Goal: Find specific page/section: Find specific page/section

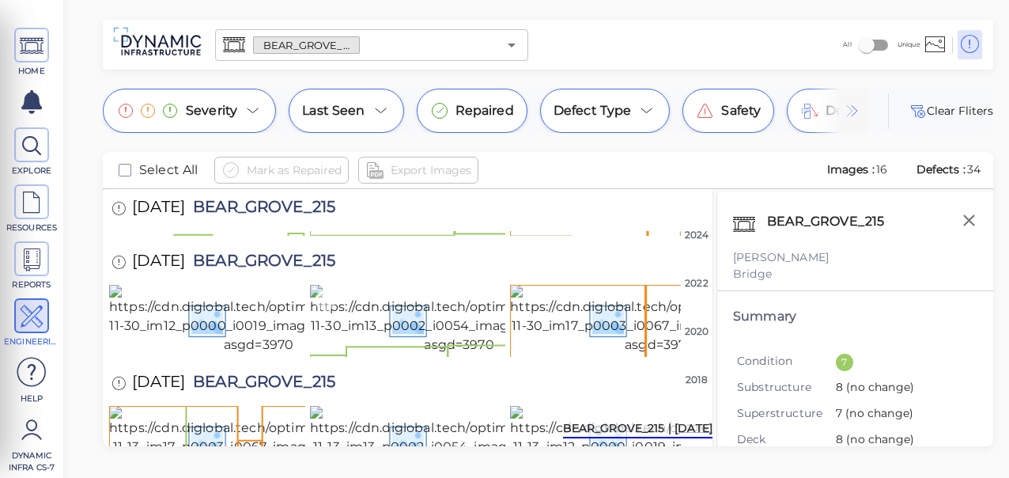
scroll to position [1313, 0]
click at [511, 45] on icon "Open" at bounding box center [512, 45] width 8 height 4
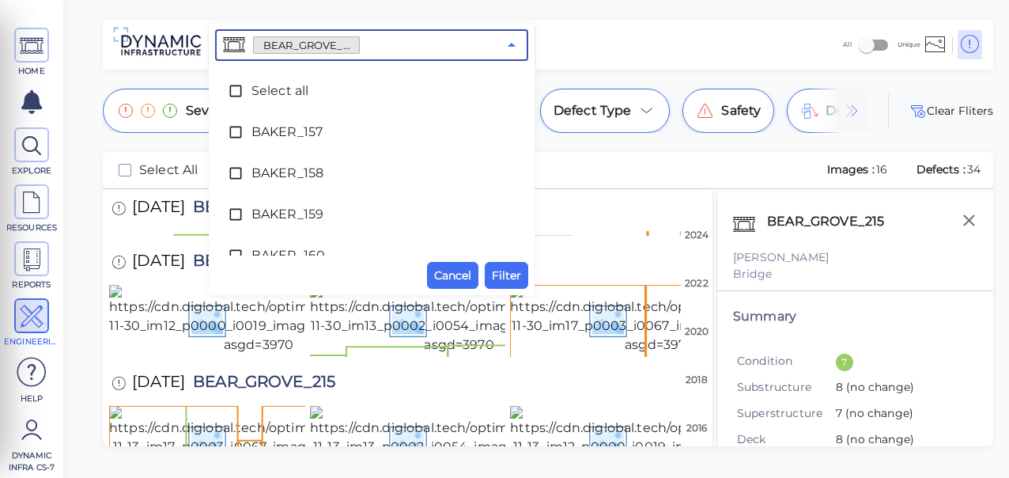
scroll to position [1253, 0]
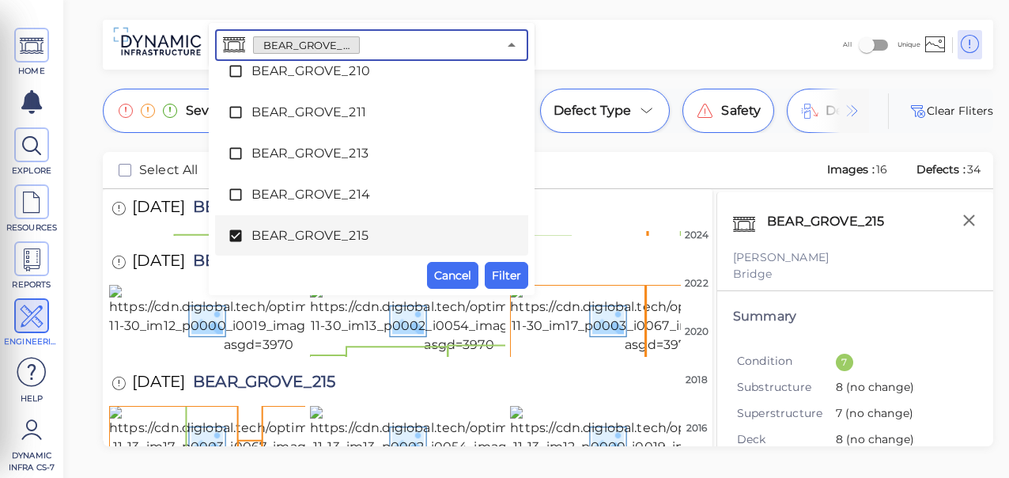
click at [237, 231] on icon at bounding box center [235, 236] width 12 height 12
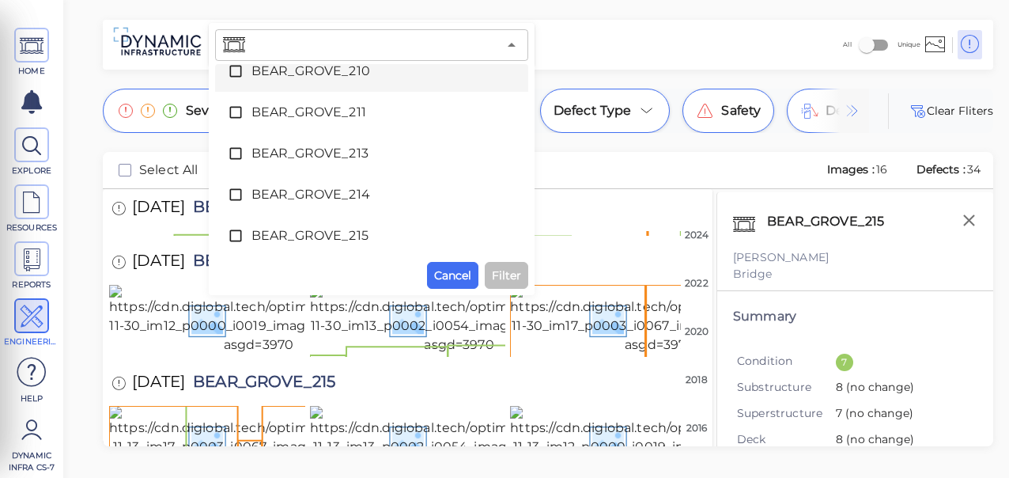
click at [585, 50] on div "All Unique" at bounding box center [761, 44] width 455 height 43
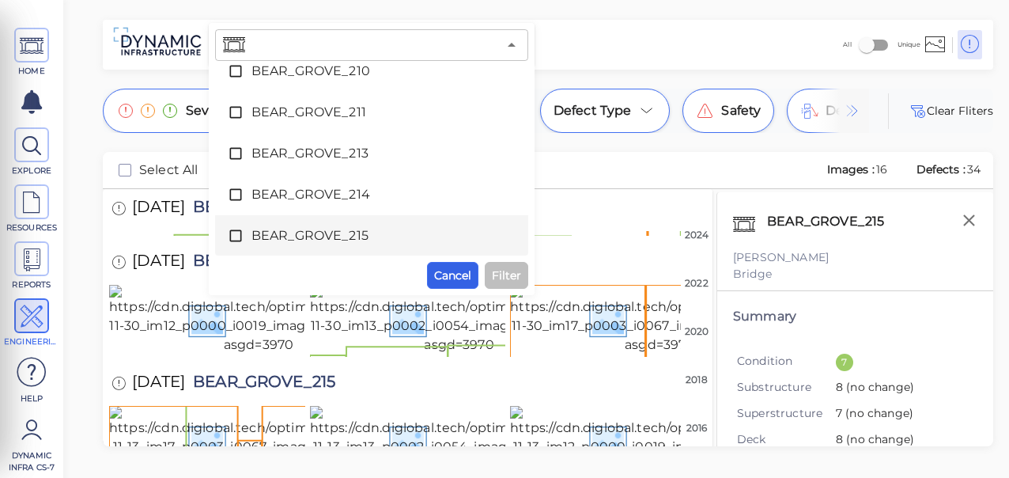
click at [455, 275] on span "Cancel" at bounding box center [452, 275] width 37 height 19
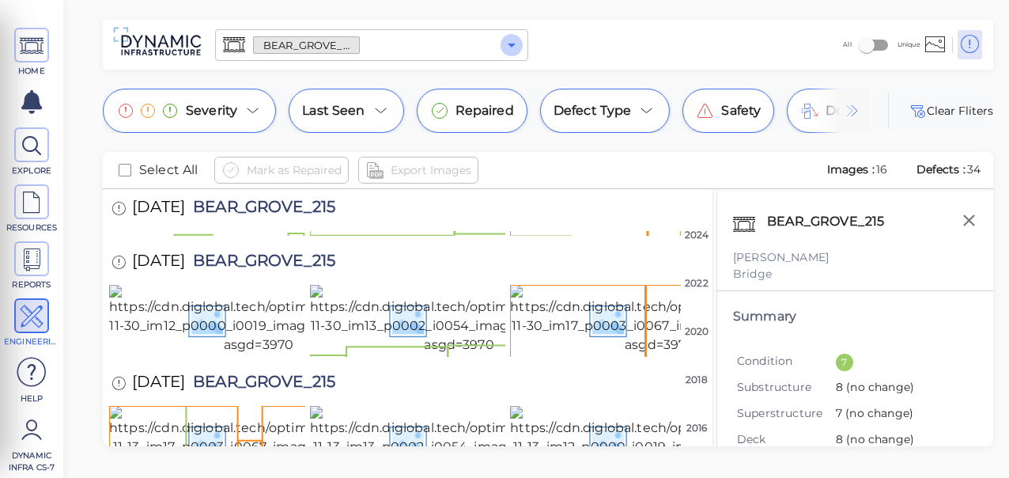
click at [512, 44] on icon "Open" at bounding box center [512, 45] width 8 height 4
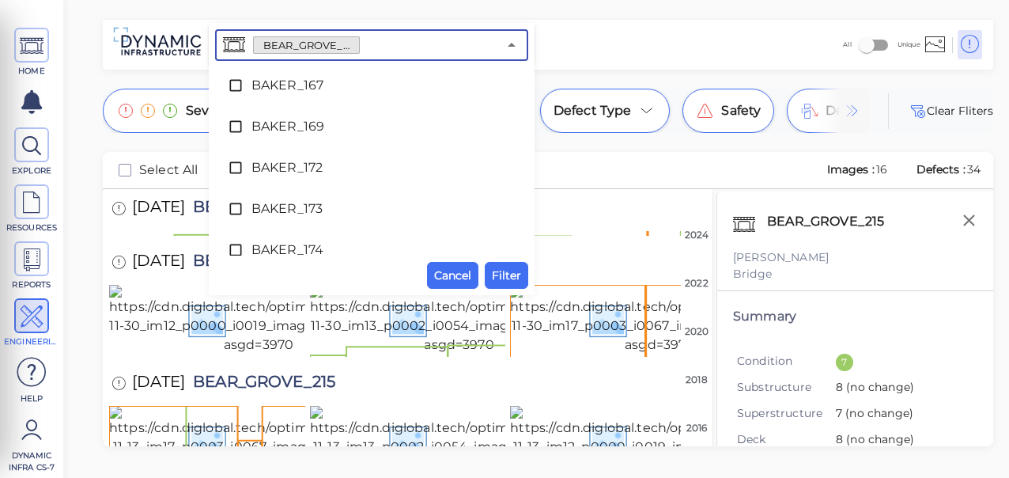
scroll to position [501, 0]
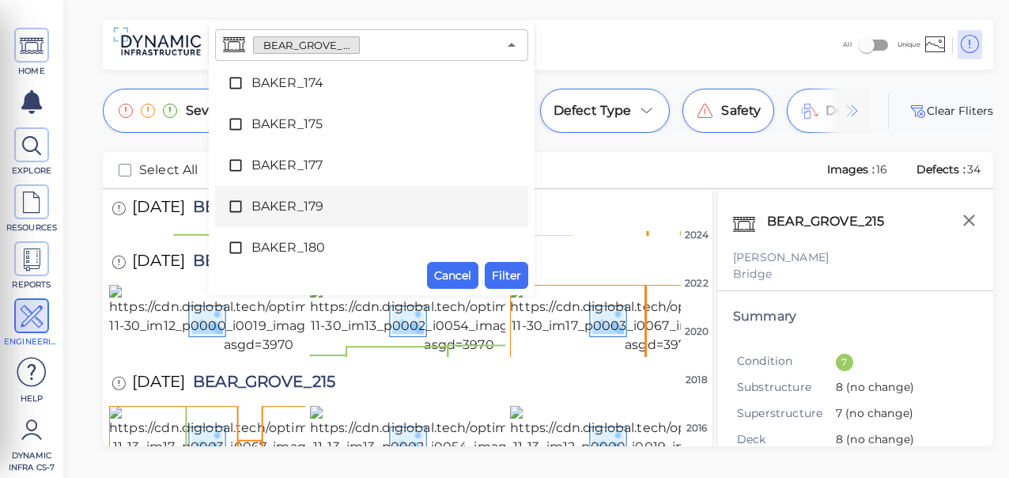
click at [528, 199] on div "BEAR_GROVE_215 ​ Select all BAKER_157 BAKER_158 BAKER_159 BAKER_160 BAKER_161 B…" at bounding box center [372, 159] width 326 height 272
click at [527, 202] on div "BEAR_GROVE_215 ​ Select all BAKER_157 BAKER_158 BAKER_159 BAKER_160 BAKER_161 B…" at bounding box center [372, 159] width 326 height 272
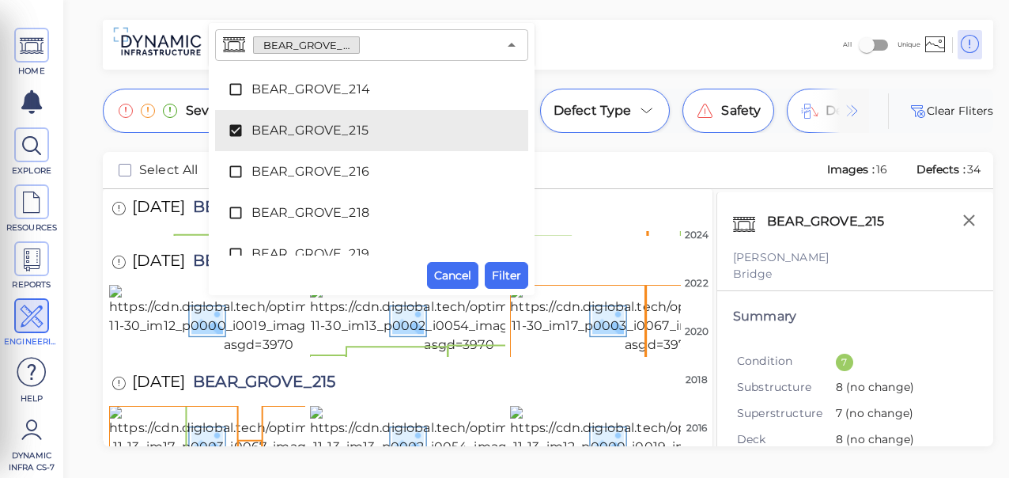
scroll to position [1337, 0]
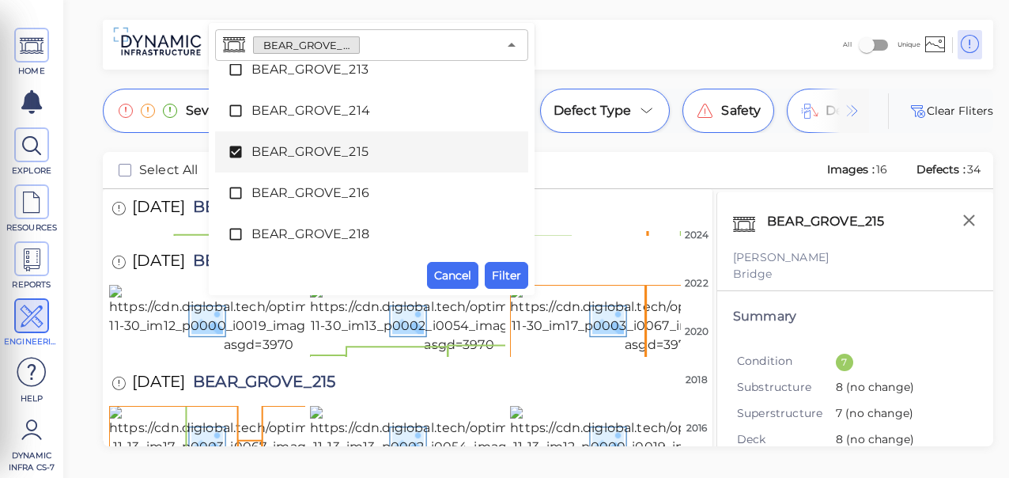
click at [236, 147] on icon at bounding box center [235, 152] width 12 height 12
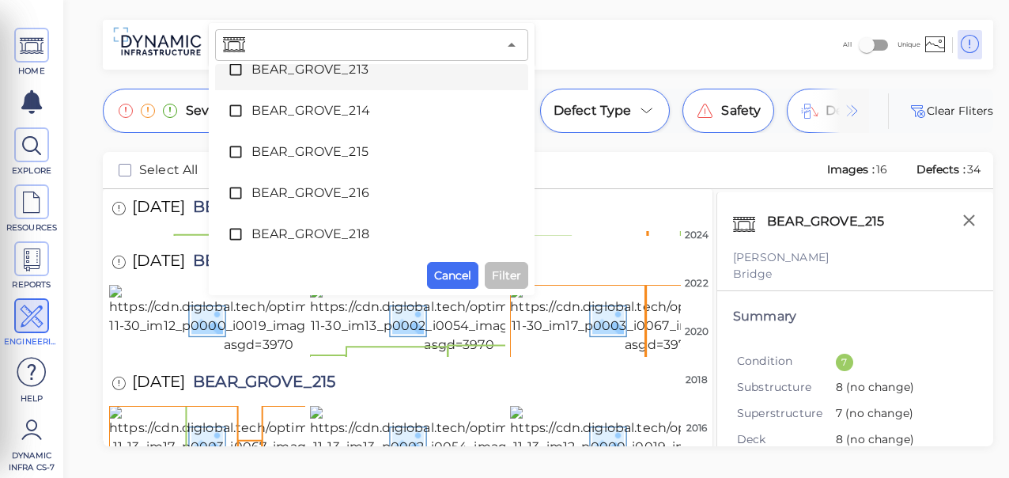
click at [574, 44] on div "All Unique" at bounding box center [761, 44] width 455 height 43
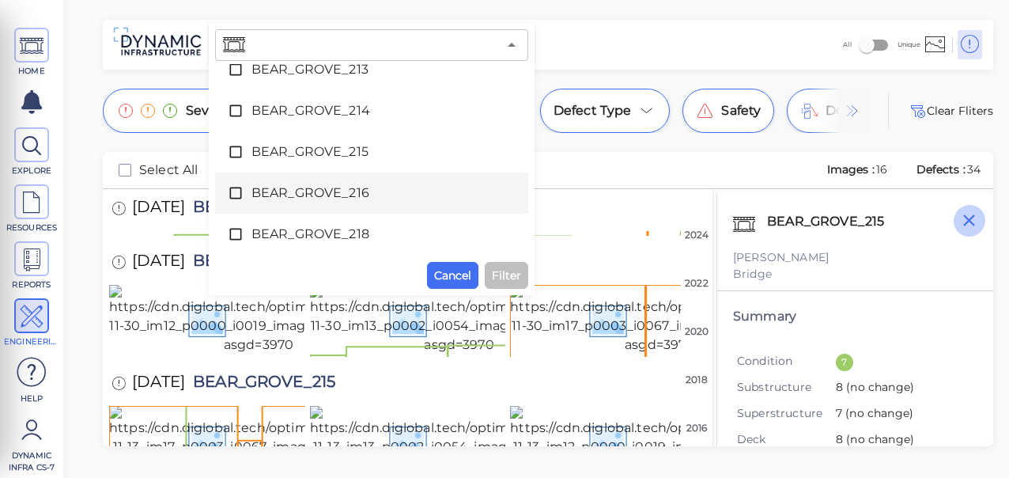
click at [965, 217] on icon "button" at bounding box center [969, 220] width 12 height 12
